Goal: Task Accomplishment & Management: Use online tool/utility

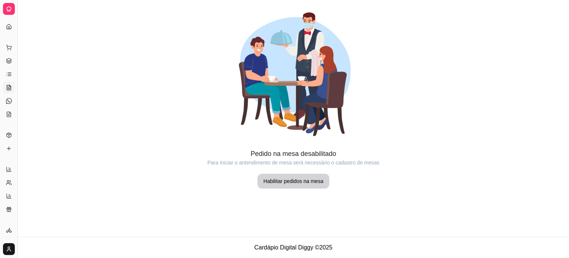
click at [9, 88] on icon at bounding box center [9, 88] width 2 height 0
click at [8, 102] on icon at bounding box center [9, 101] width 6 height 6
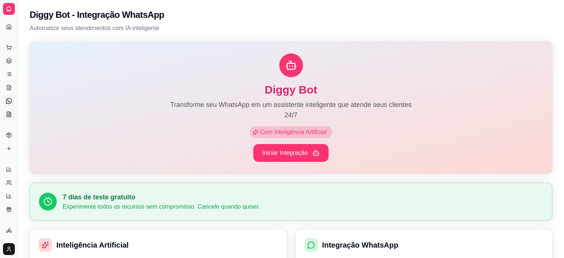
click at [6, 115] on icon at bounding box center [9, 114] width 6 height 6
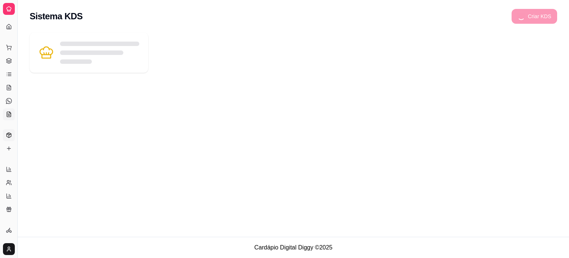
click at [8, 134] on icon at bounding box center [9, 135] width 6 height 6
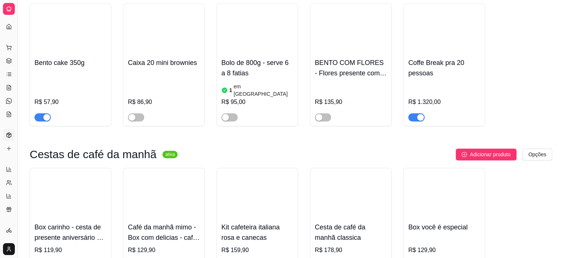
scroll to position [524, 0]
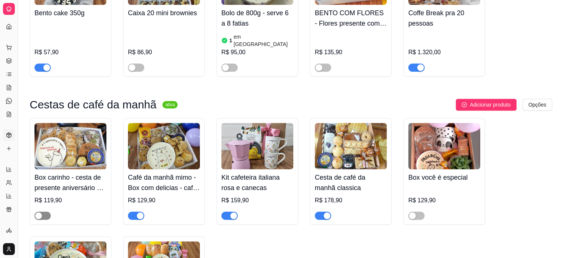
click at [42, 211] on button "button" at bounding box center [42, 215] width 16 height 8
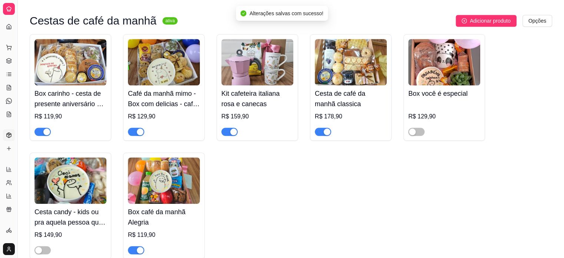
scroll to position [611, 0]
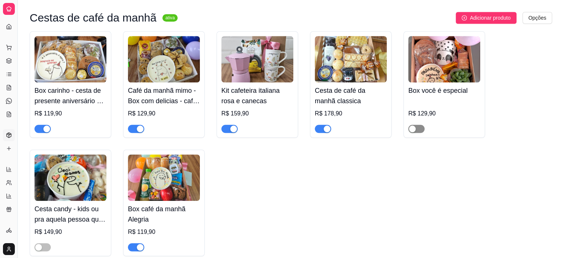
click at [412, 125] on div "button" at bounding box center [412, 128] width 7 height 7
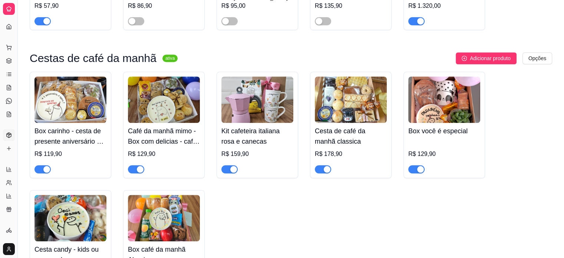
scroll to position [600, 0]
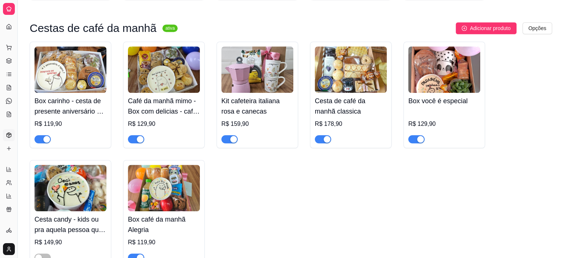
click at [421, 136] on div "button" at bounding box center [420, 139] width 7 height 7
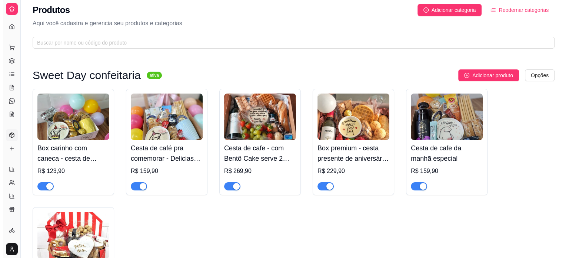
scroll to position [0, 0]
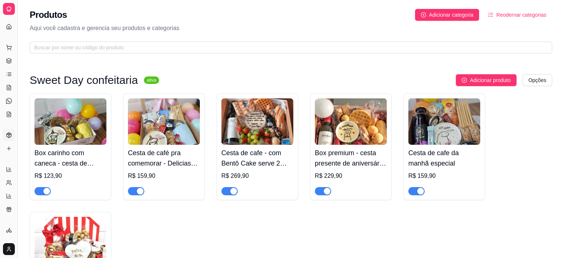
click at [177, 111] on img at bounding box center [164, 121] width 72 height 46
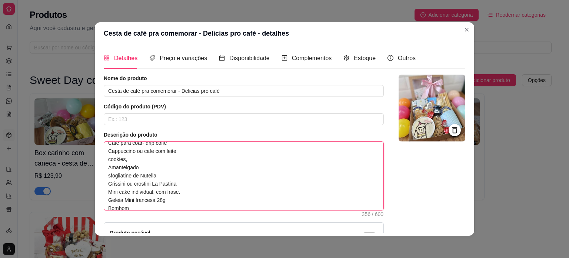
scroll to position [57, 0]
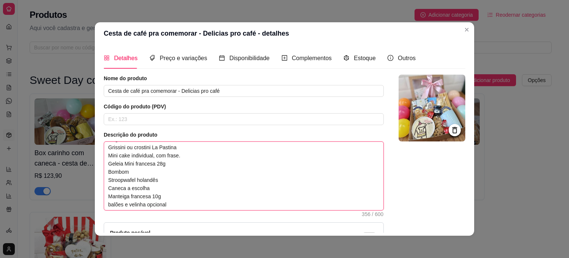
drag, startPoint x: 105, startPoint y: 147, endPoint x: 185, endPoint y: 213, distance: 103.7
click at [185, 213] on div "Descrição do produto Nada melhor que um café pra comemorar alguma data especial…" at bounding box center [244, 173] width 280 height 85
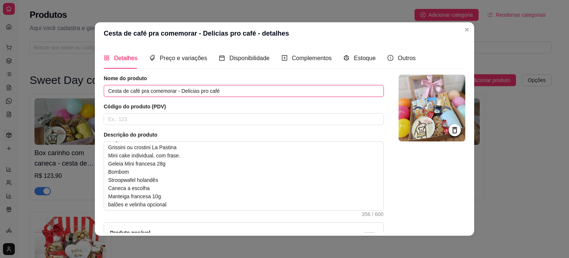
drag, startPoint x: 229, startPoint y: 91, endPoint x: 99, endPoint y: 93, distance: 129.7
click at [99, 93] on div "Detalhes Preço e variações Disponibilidade Complementos Estoque Outros Nome do …" at bounding box center [284, 139] width 379 height 191
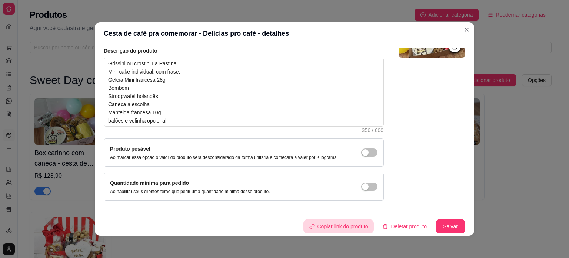
click at [344, 223] on button "Copiar link do produto" at bounding box center [338, 226] width 71 height 15
click at [445, 224] on button "Salvar" at bounding box center [451, 226] width 30 height 15
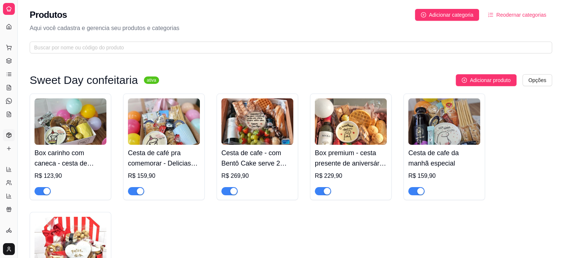
click at [261, 113] on img at bounding box center [257, 121] width 72 height 46
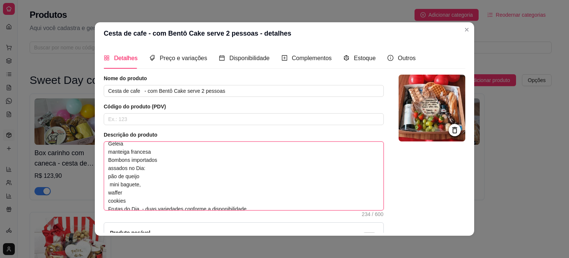
scroll to position [41, 0]
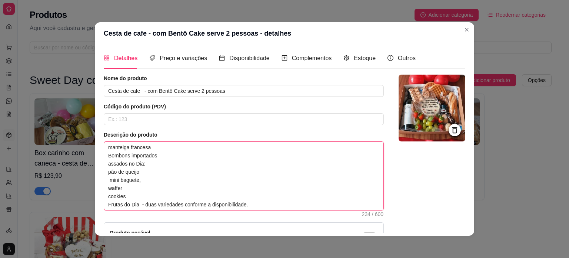
drag, startPoint x: 104, startPoint y: 146, endPoint x: 263, endPoint y: 196, distance: 167.4
click at [263, 196] on textarea "Bentô cake para 2 pessoas Esfogliatine de Nutella Bebida a escolher Geleia mant…" at bounding box center [243, 176] width 279 height 68
click at [240, 84] on div "Nome do produto Cesta de cafe - com Bentô Cake serve 2 pessoas" at bounding box center [244, 85] width 280 height 22
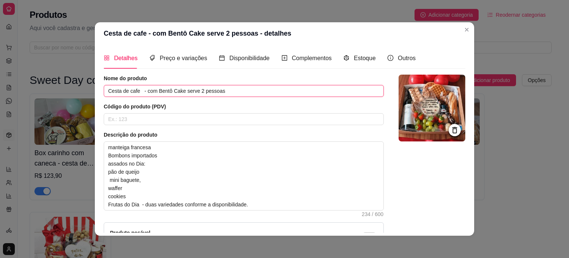
drag, startPoint x: 238, startPoint y: 86, endPoint x: 93, endPoint y: 94, distance: 145.1
click at [95, 94] on div "Detalhes Preço e variações Disponibilidade Complementos Estoque Outros Nome do …" at bounding box center [284, 139] width 379 height 191
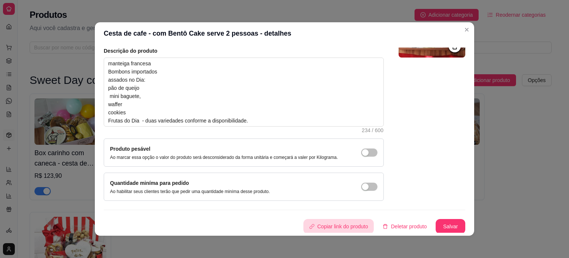
click at [335, 222] on button "Copiar link do produto" at bounding box center [338, 226] width 71 height 15
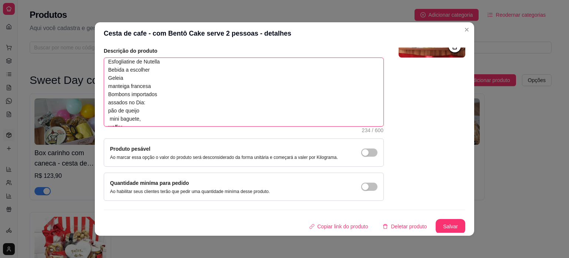
scroll to position [0, 0]
